Goal: Find specific page/section: Find specific page/section

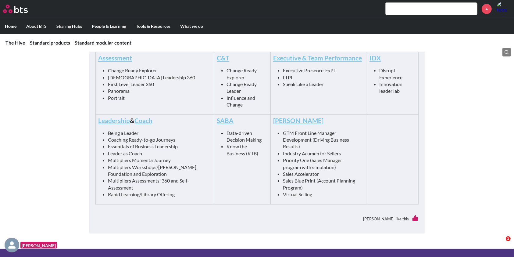
scroll to position [318, 0]
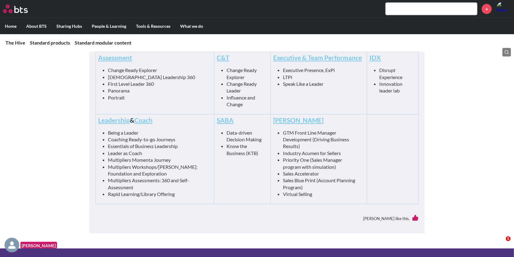
click at [113, 120] on link "Leadership" at bounding box center [114, 120] width 32 height 8
drag, startPoint x: 515, startPoint y: 0, endPoint x: 369, endPoint y: 23, distance: 147.9
click at [369, 23] on ul "Home About BTS Who we are How we work: Policies, Toolkits and Guidance Internal…" at bounding box center [257, 26] width 514 height 16
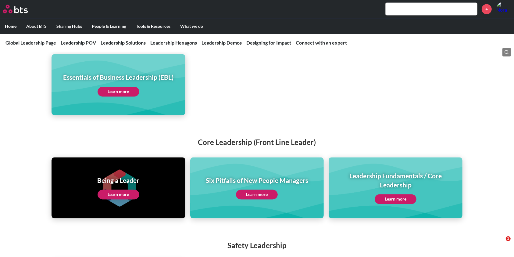
scroll to position [1243, 0]
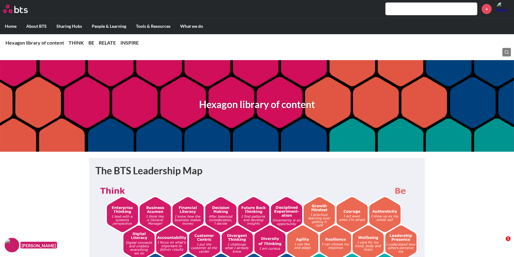
click at [434, 97] on div "Hexagon library of content" at bounding box center [257, 105] width 514 height 91
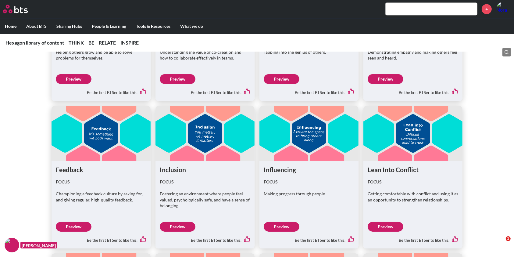
scroll to position [1423, 0]
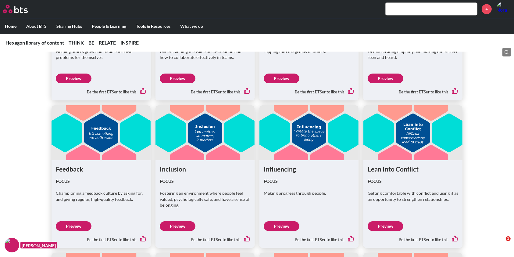
click at [64, 228] on link "Preview" at bounding box center [74, 226] width 36 height 10
